Goal: Information Seeking & Learning: Find specific fact

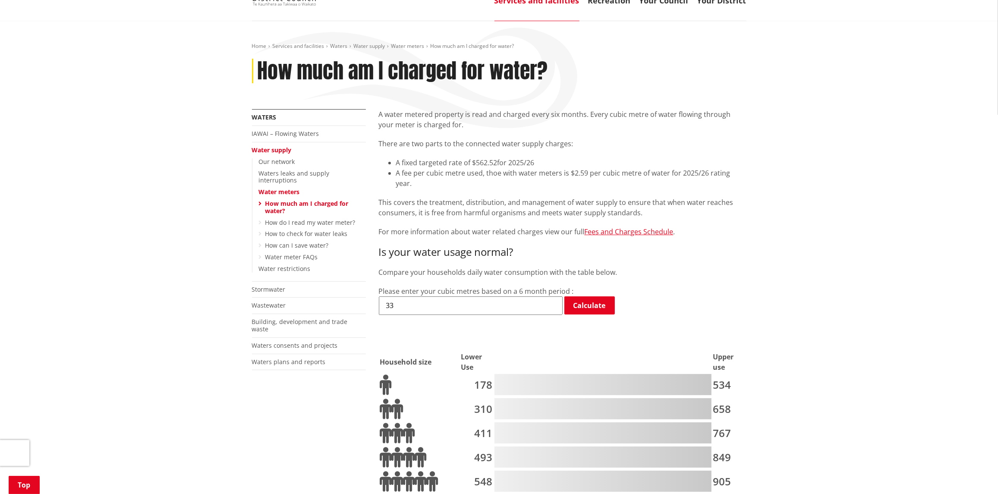
scroll to position [86, 0]
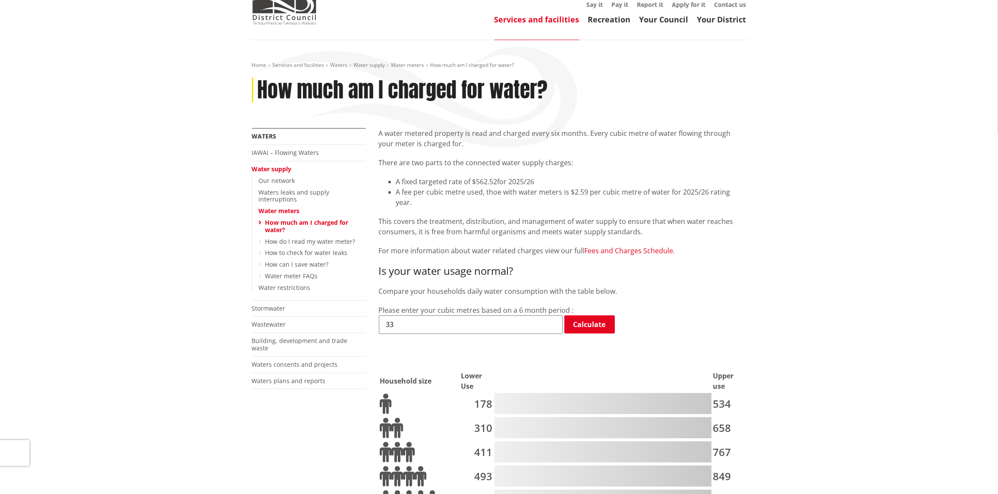
click at [625, 246] on link "Fees and Charges Schedule" at bounding box center [629, 250] width 89 height 9
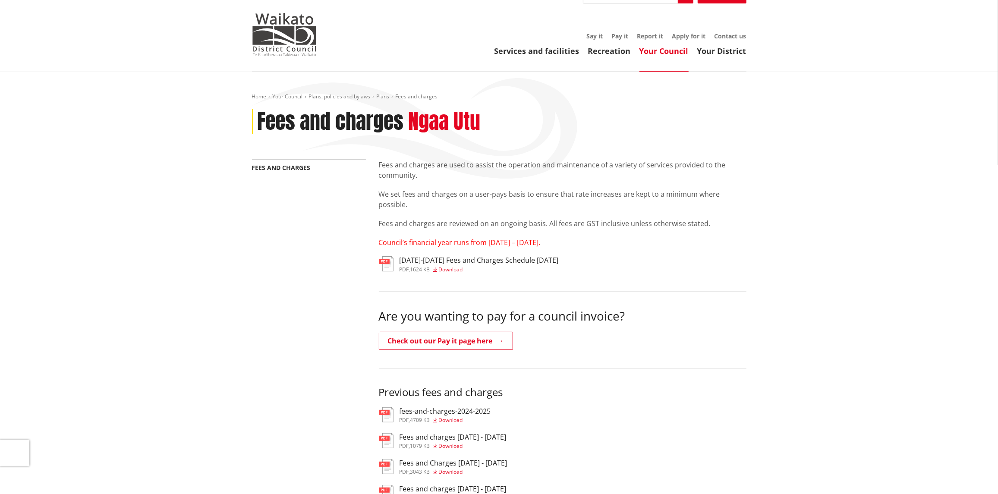
scroll to position [43, 0]
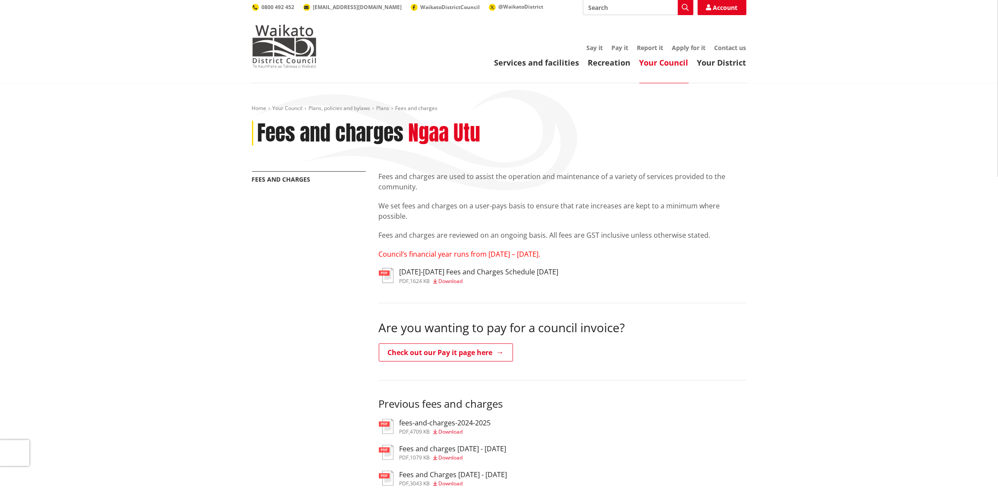
click at [450, 268] on h3 "[DATE]-[DATE] Fees and Charges Schedule [DATE]" at bounding box center [479, 272] width 159 height 8
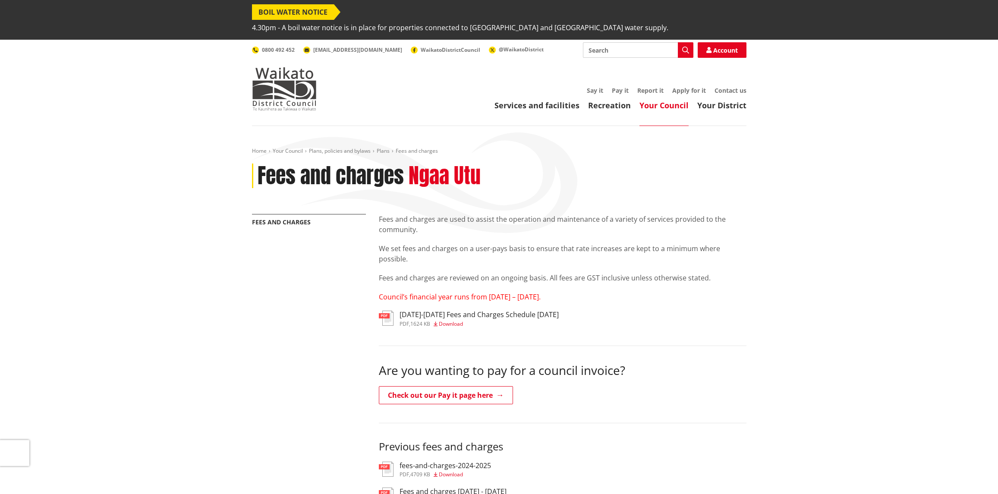
scroll to position [43, 0]
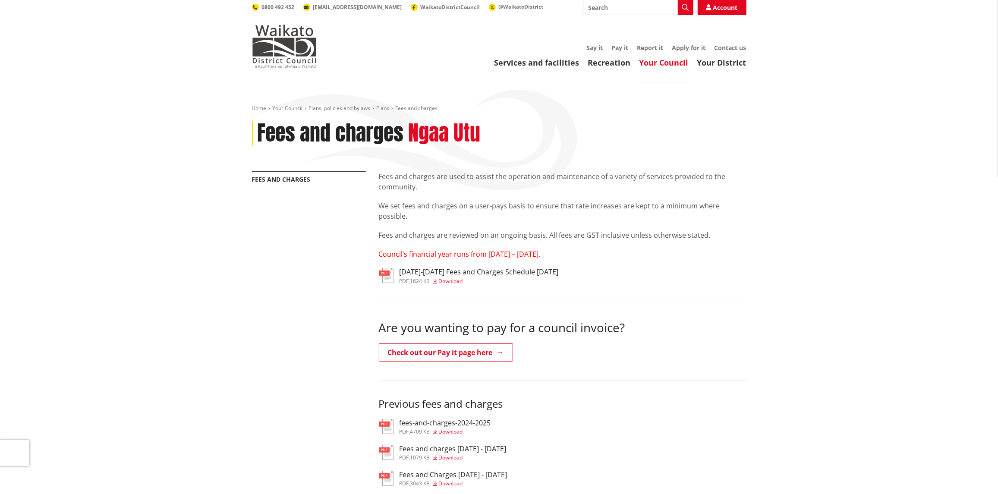
click at [426, 268] on h3 "2025-2027 Fees and Charges Schedule June 2025" at bounding box center [479, 272] width 159 height 8
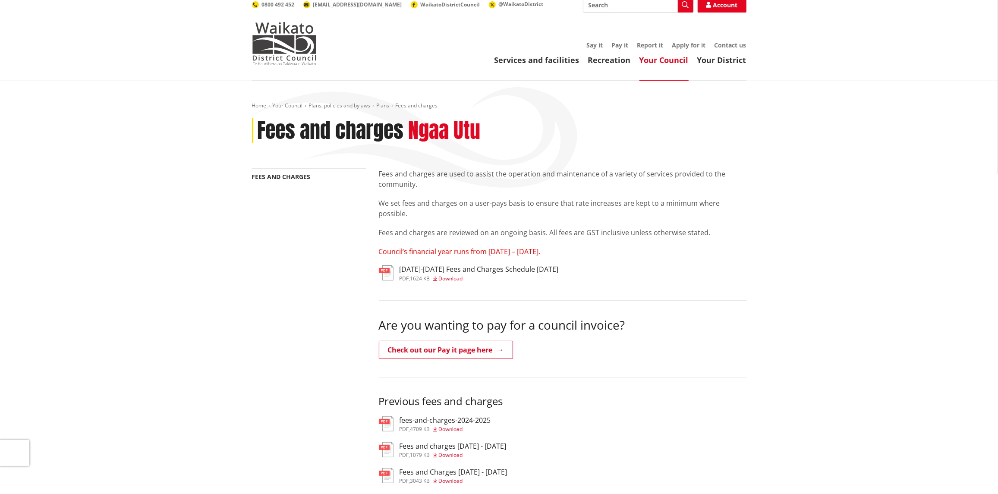
scroll to position [43, 0]
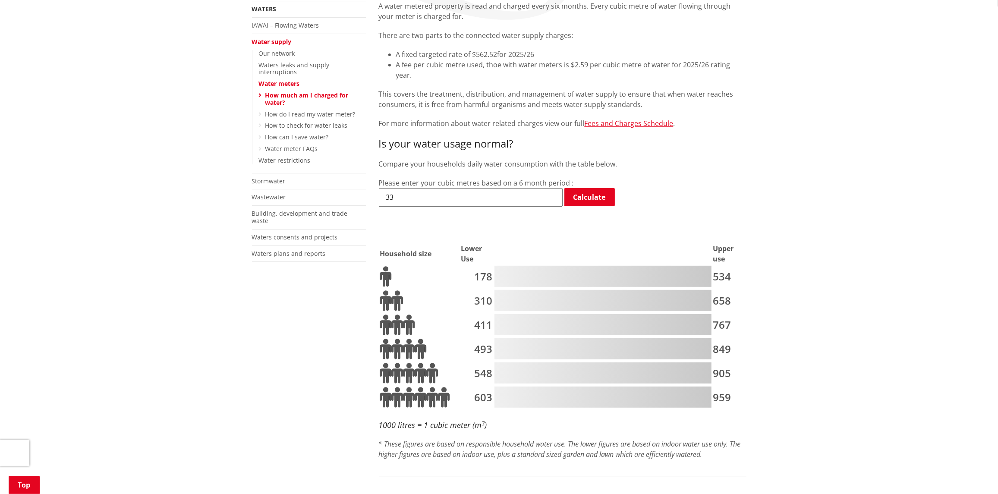
scroll to position [215, 0]
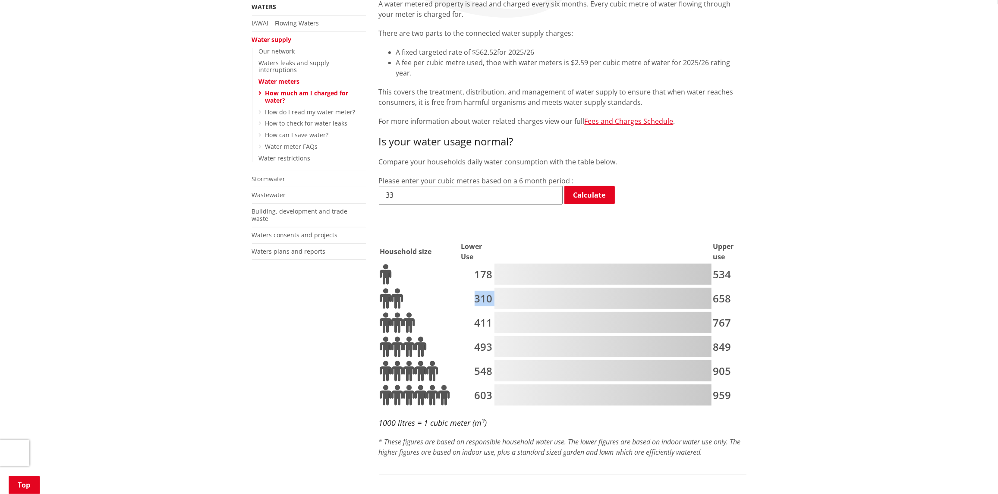
drag, startPoint x: 494, startPoint y: 272, endPoint x: 473, endPoint y: 272, distance: 20.3
click at [473, 287] on tr "310 658" at bounding box center [563, 298] width 366 height 23
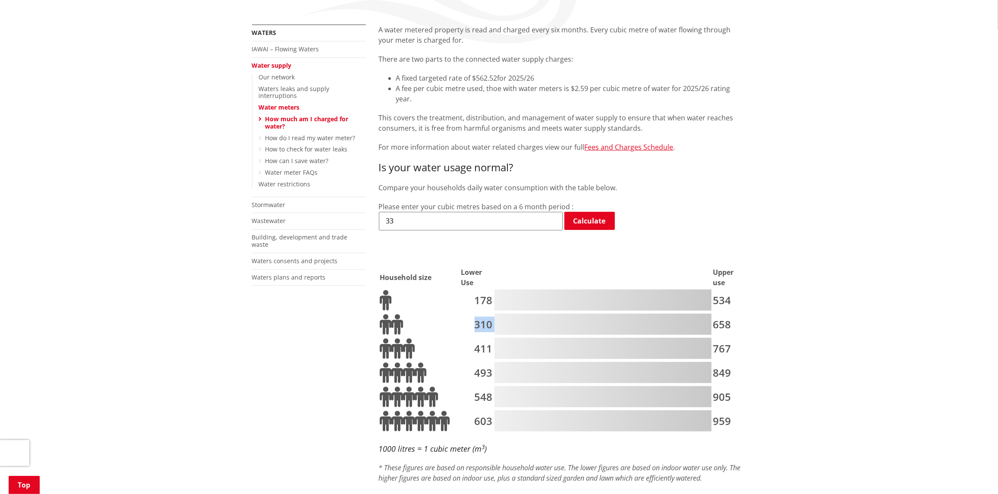
scroll to position [172, 0]
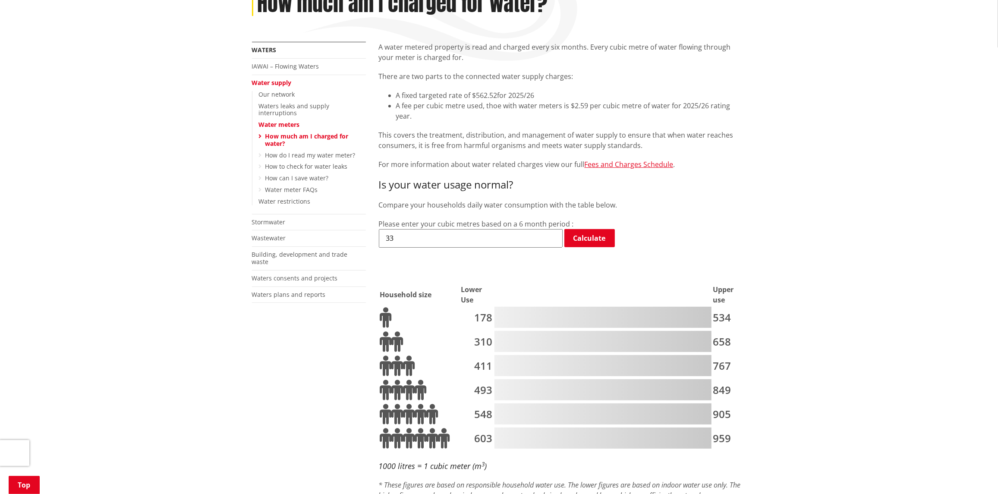
click at [400, 229] on input "33" at bounding box center [471, 238] width 184 height 18
type input "3"
type input "1"
type input "76.5"
click at [286, 174] on link "How can I save water?" at bounding box center [296, 178] width 63 height 8
